Goal: Task Accomplishment & Management: Use online tool/utility

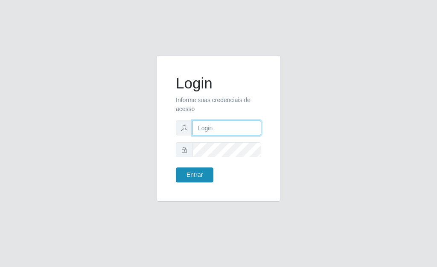
type input "[PERSON_NAME]"
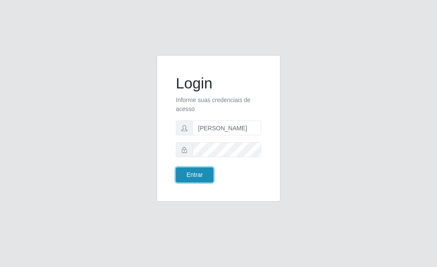
click at [190, 180] on button "Entrar" at bounding box center [195, 174] width 38 height 15
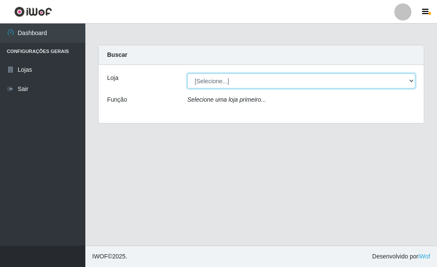
click at [410, 80] on select "[Selecione...] Bemais Supermercados - [GEOGRAPHIC_DATA]" at bounding box center [301, 80] width 228 height 15
select select "249"
click at [187, 73] on select "[Selecione...] Bemais Supermercados - [GEOGRAPHIC_DATA]" at bounding box center [301, 80] width 228 height 15
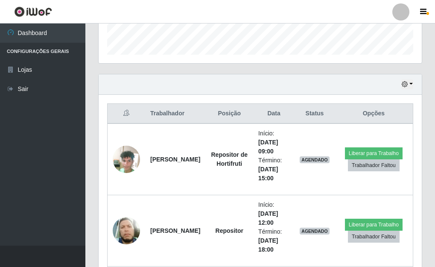
scroll to position [299, 0]
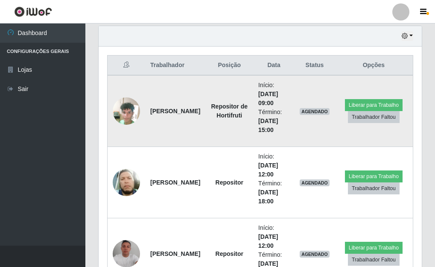
click at [122, 107] on img at bounding box center [126, 111] width 27 height 37
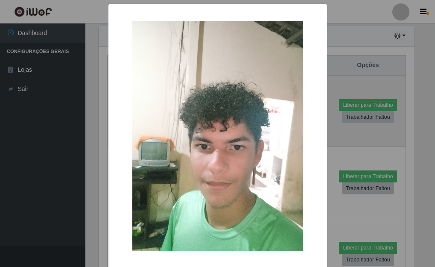
scroll to position [177, 318]
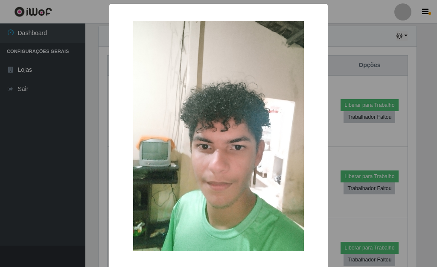
click at [325, 126] on div "× OK Cancel" at bounding box center [218, 133] width 437 height 267
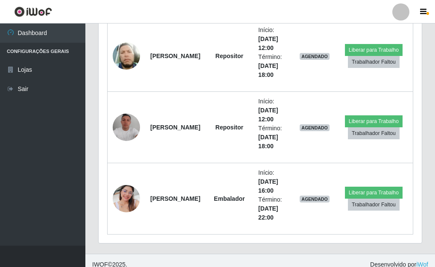
scroll to position [427, 0]
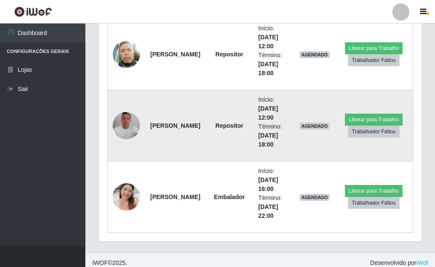
click at [121, 123] on img at bounding box center [126, 125] width 27 height 27
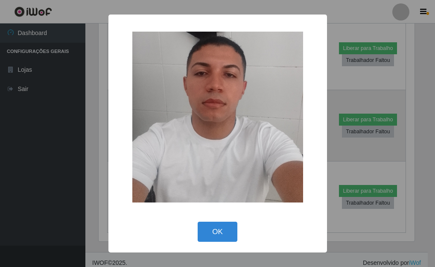
scroll to position [177, 318]
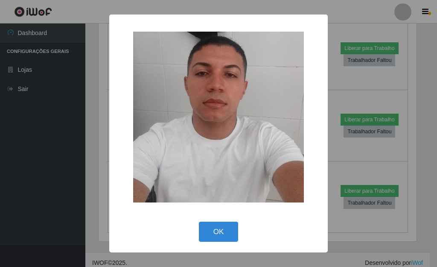
click at [336, 152] on div "× OK Cancel" at bounding box center [218, 133] width 437 height 267
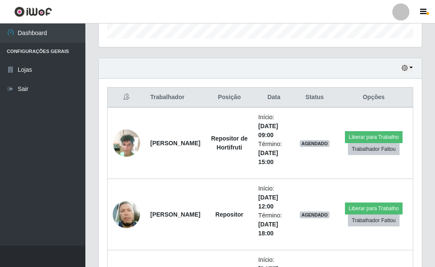
scroll to position [263, 0]
